Goal: Check status: Check status

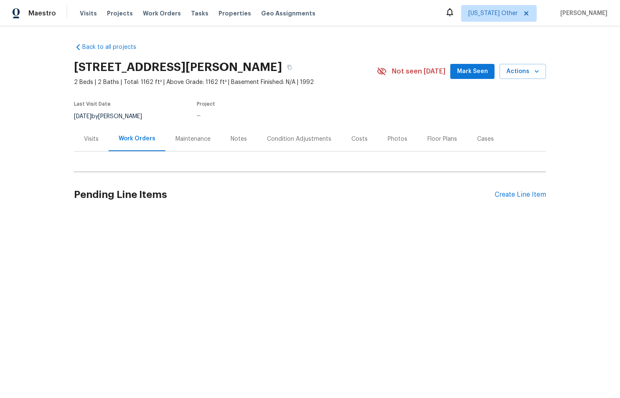
click at [91, 143] on div "Visits" at bounding box center [91, 139] width 15 height 8
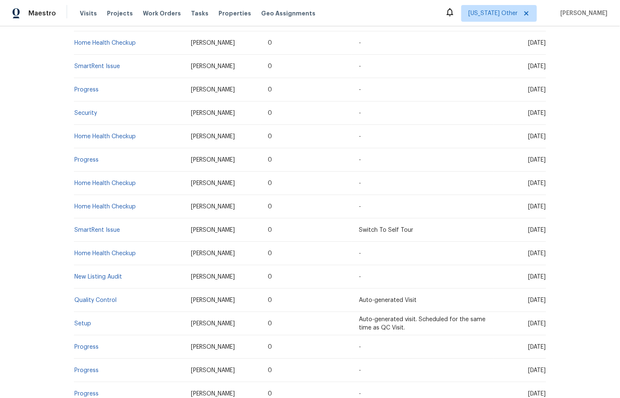
scroll to position [355, 0]
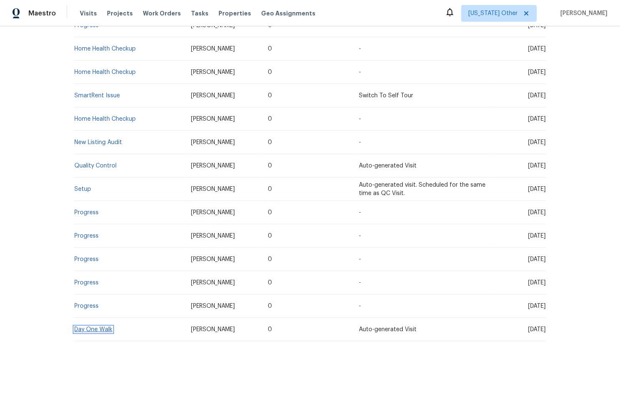
click at [79, 326] on link "Day One Walk" at bounding box center [93, 329] width 38 height 6
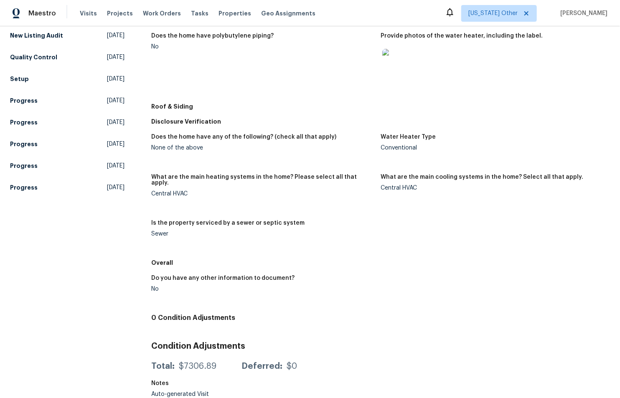
scroll to position [340, 0]
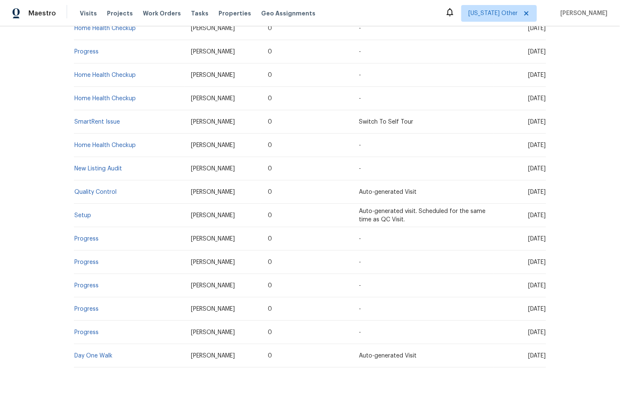
scroll to position [355, 0]
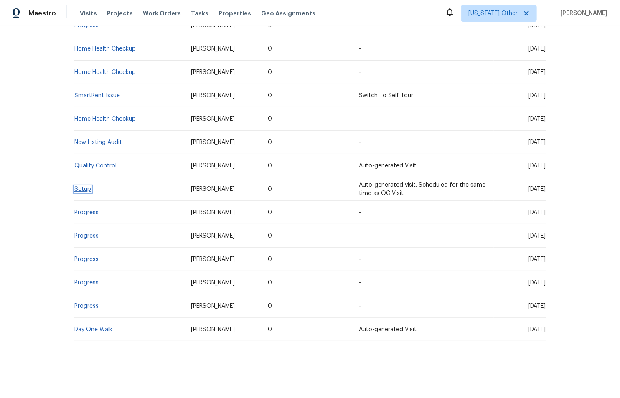
click at [85, 186] on link "Setup" at bounding box center [82, 189] width 17 height 6
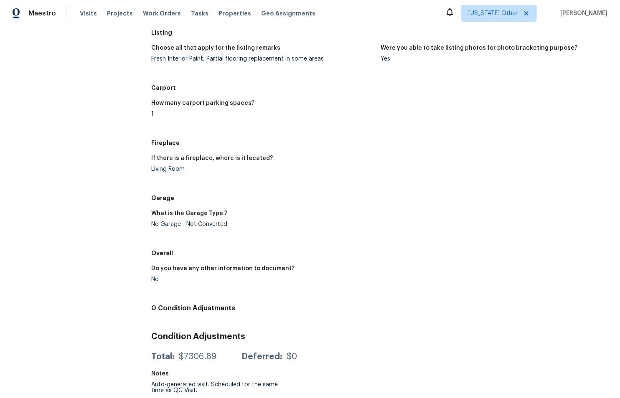
scroll to position [663, 0]
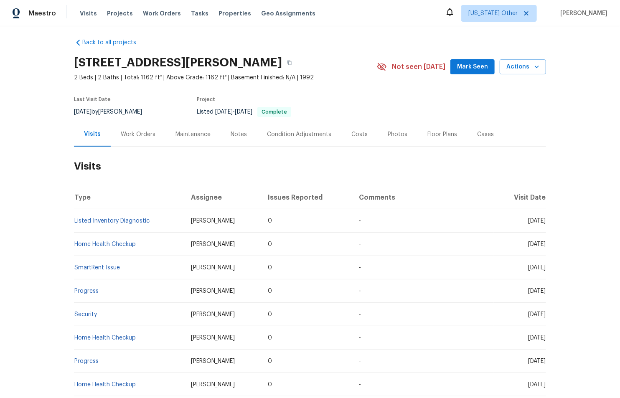
scroll to position [15, 0]
